Goal: Information Seeking & Learning: Find specific fact

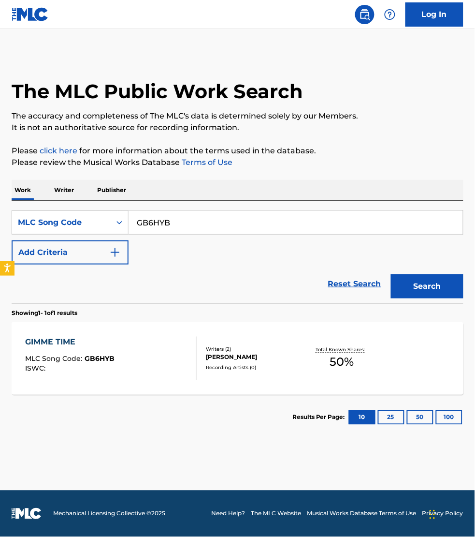
click at [176, 222] on input "GB6HYB" at bounding box center [296, 222] width 335 height 23
paste input "02030"
type input "G02030"
click at [391, 274] on button "Search" at bounding box center [427, 286] width 73 height 24
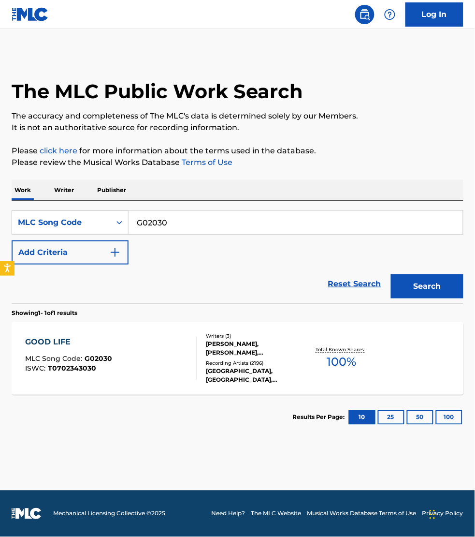
click at [190, 360] on div at bounding box center [193, 358] width 8 height 44
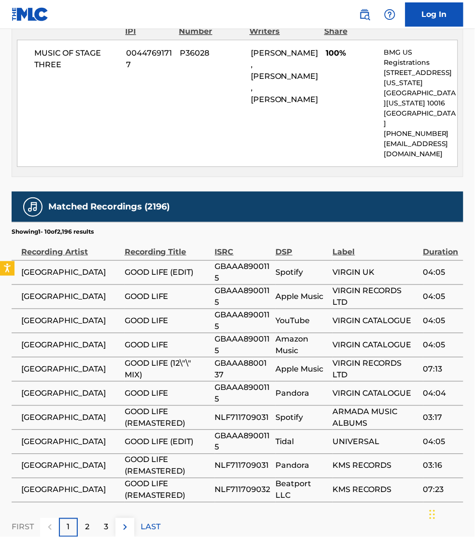
scroll to position [549, 0]
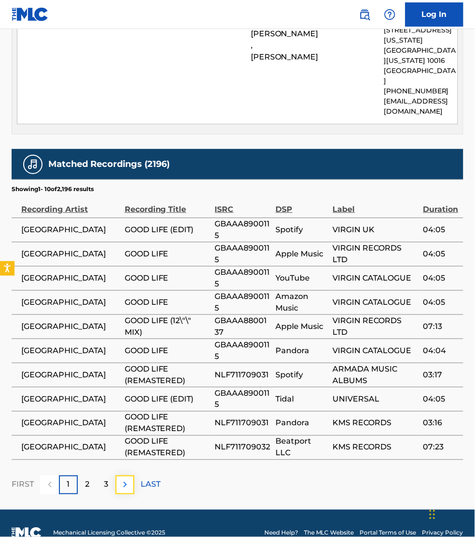
click at [126, 479] on img at bounding box center [125, 485] width 12 height 12
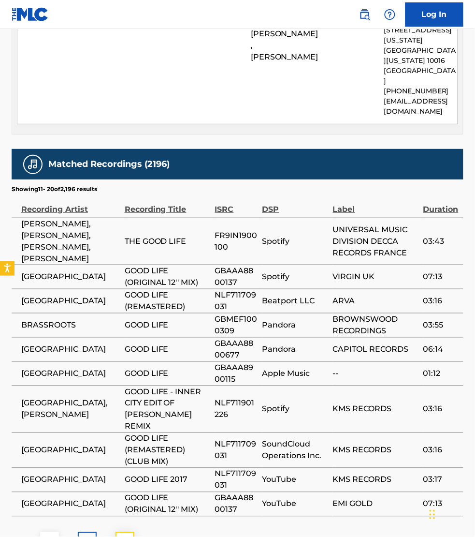
click at [124, 535] on img at bounding box center [125, 541] width 12 height 12
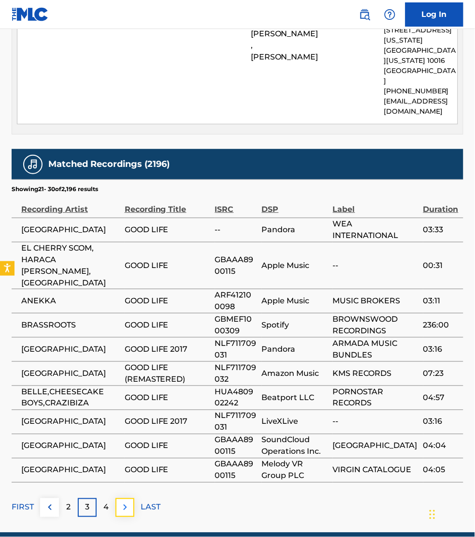
click at [124, 501] on img at bounding box center [125, 507] width 12 height 12
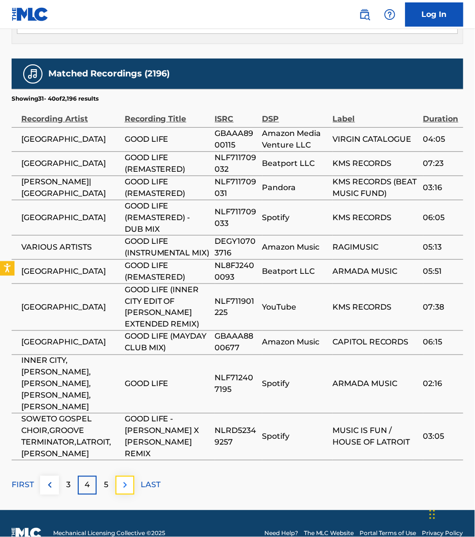
click at [129, 479] on img at bounding box center [125, 485] width 12 height 12
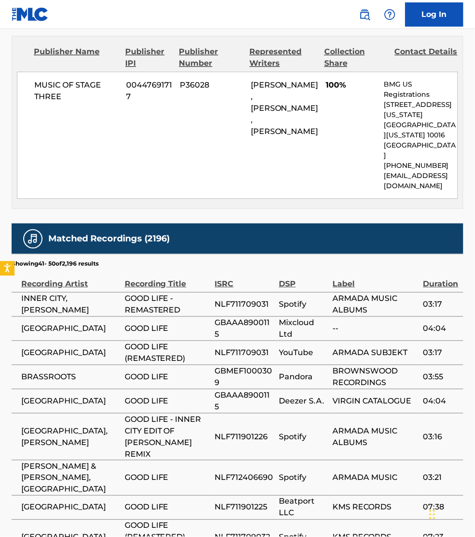
scroll to position [446, 0]
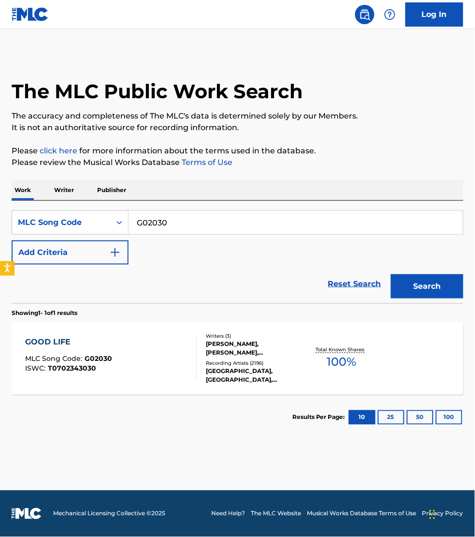
click at [185, 228] on input "G02030" at bounding box center [296, 222] width 335 height 23
paste input "PN1CEK"
type input "PN1CEK"
click at [391, 274] on button "Search" at bounding box center [427, 286] width 73 height 24
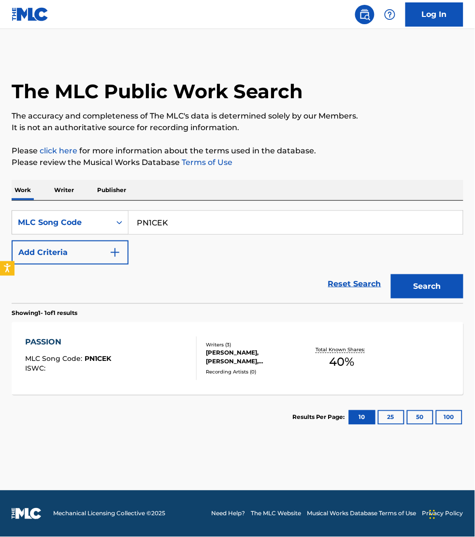
drag, startPoint x: 457, startPoint y: 144, endPoint x: 431, endPoint y: 149, distance: 26.6
click at [457, 144] on div "The MLC Public Work Search The accuracy and completeness of The MLC's data is d…" at bounding box center [237, 246] width 475 height 387
